Goal: Information Seeking & Learning: Find specific fact

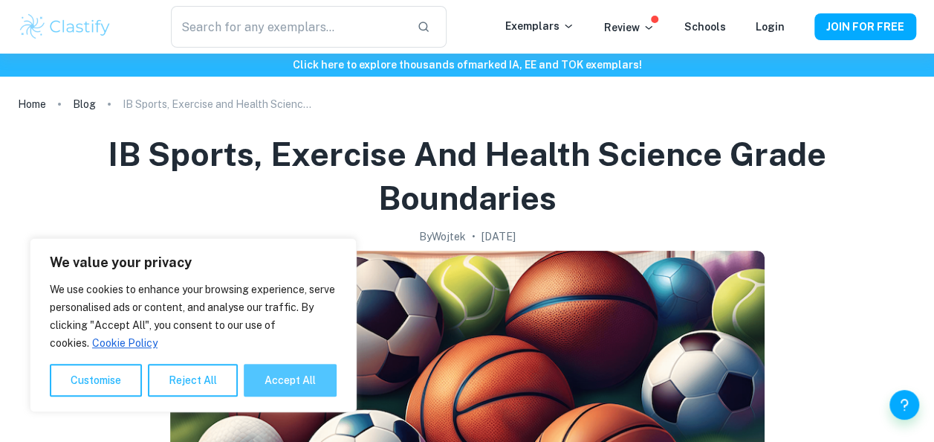
click at [281, 383] on button "Accept All" at bounding box center [290, 379] width 93 height 33
checkbox input "true"
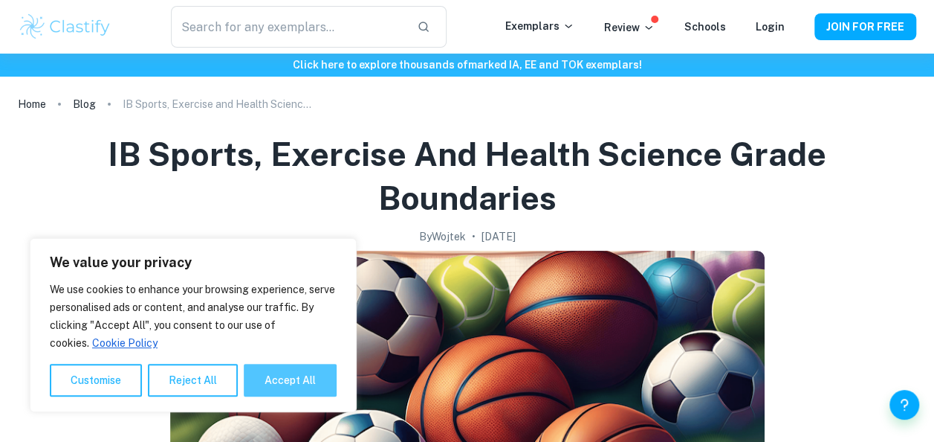
checkbox input "true"
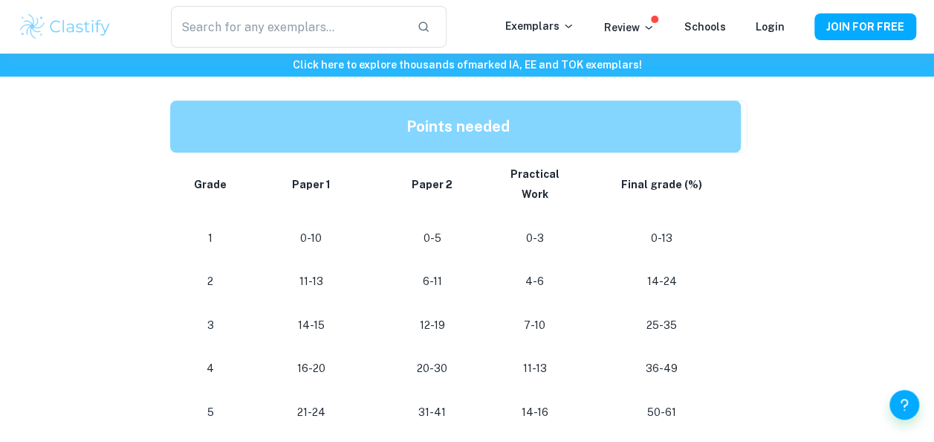
scroll to position [759, 0]
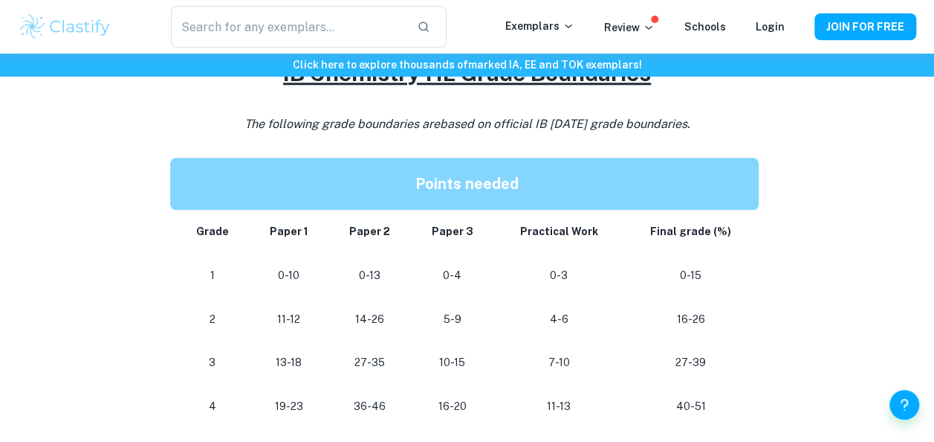
scroll to position [161, 0]
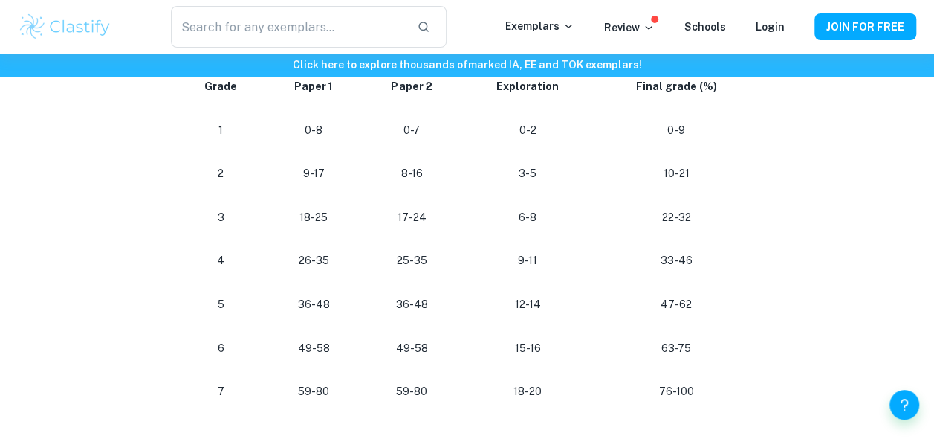
scroll to position [1362, 0]
drag, startPoint x: 651, startPoint y: 348, endPoint x: 730, endPoint y: 352, distance: 78.9
click at [730, 352] on p "63-75" at bounding box center [676, 347] width 140 height 20
drag, startPoint x: 730, startPoint y: 352, endPoint x: 589, endPoint y: 342, distance: 140.9
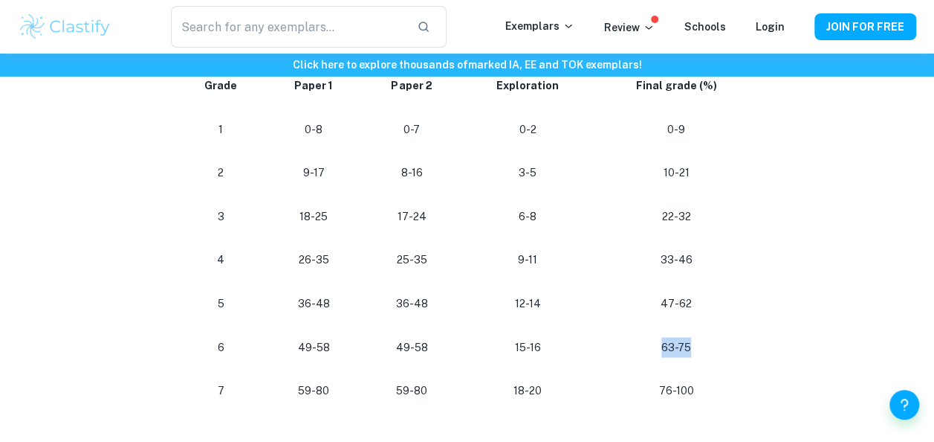
click at [589, 342] on tr "[PHONE_NUMBER] [PHONE_NUMBER]" at bounding box center [467, 347] width 595 height 44
drag, startPoint x: 589, startPoint y: 342, endPoint x: 638, endPoint y: 349, distance: 48.8
click at [638, 349] on p "63-75" at bounding box center [676, 347] width 140 height 20
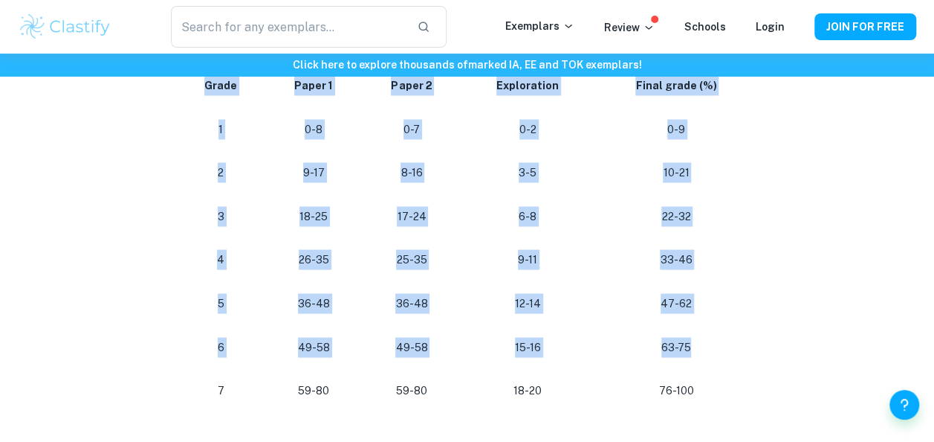
drag, startPoint x: 750, startPoint y: 334, endPoint x: 773, endPoint y: 334, distance: 23.1
drag, startPoint x: 749, startPoint y: 339, endPoint x: 772, endPoint y: 330, distance: 24.0
